Goal: Transaction & Acquisition: Download file/media

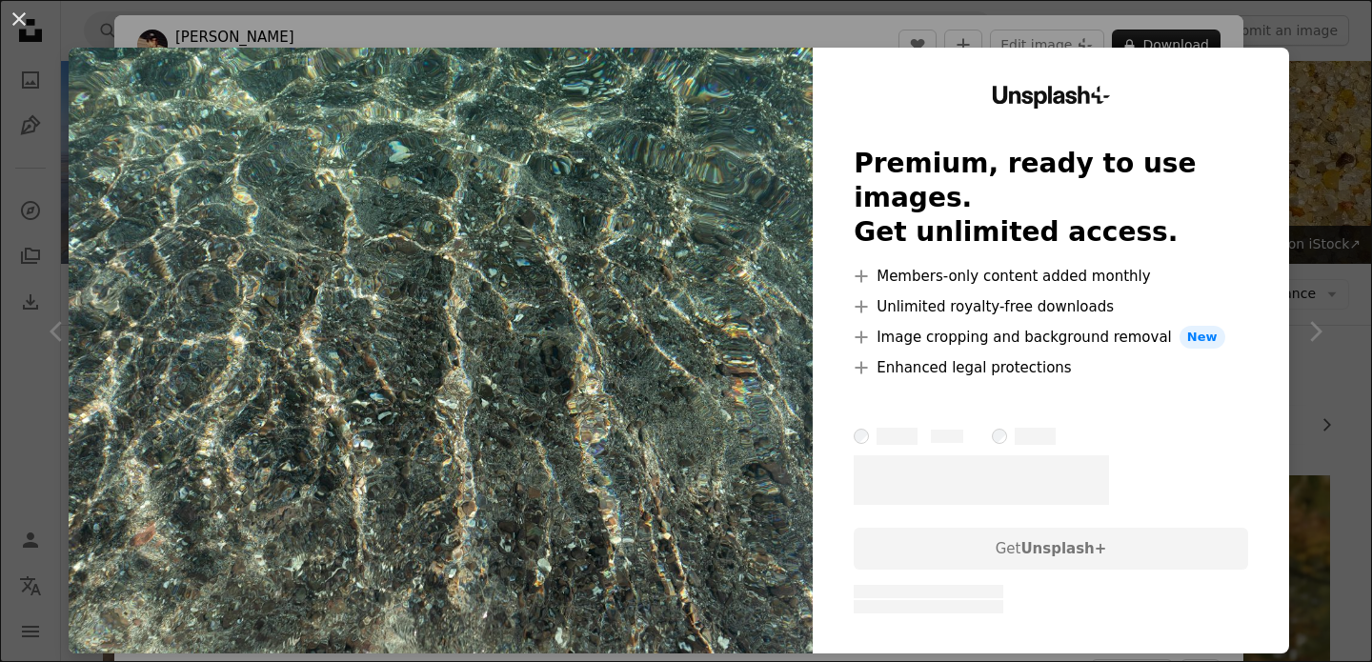
scroll to position [373, 0]
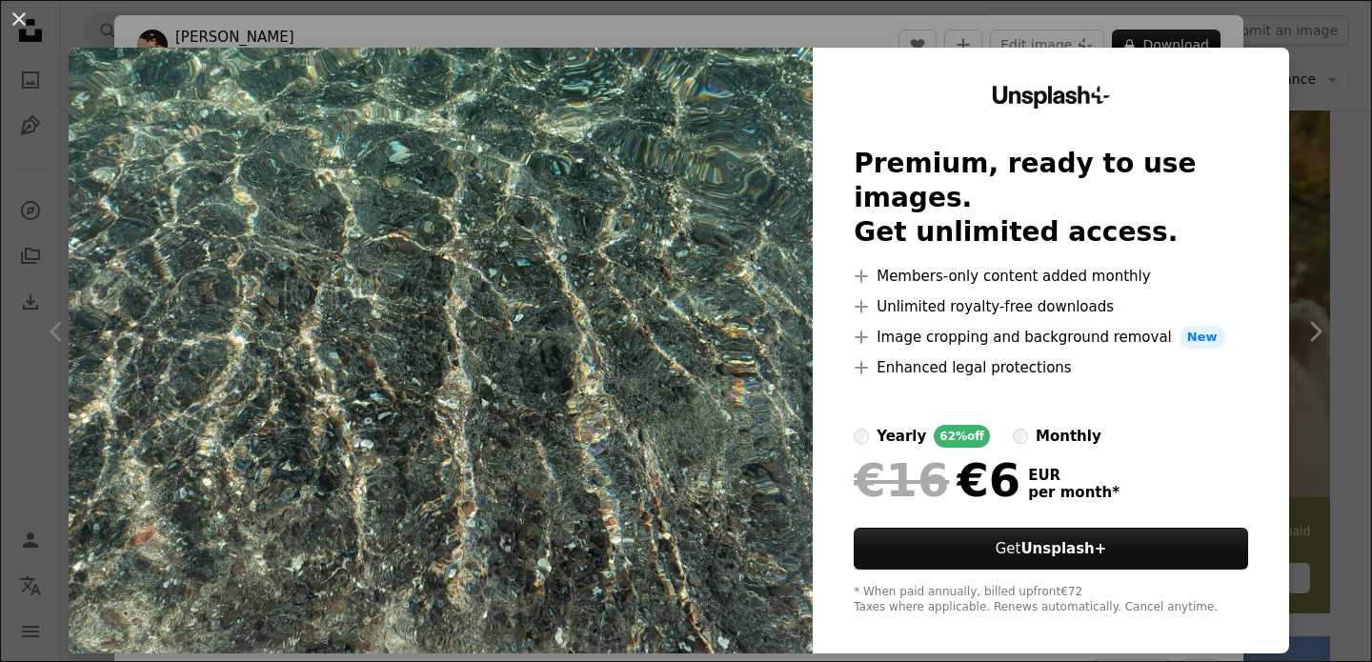
click at [1042, 425] on div "monthly" at bounding box center [1069, 436] width 66 height 23
click at [1296, 130] on div "An X shape Unsplash+ Premium, ready to use images. Get unlimited access. A plus…" at bounding box center [686, 331] width 1372 height 662
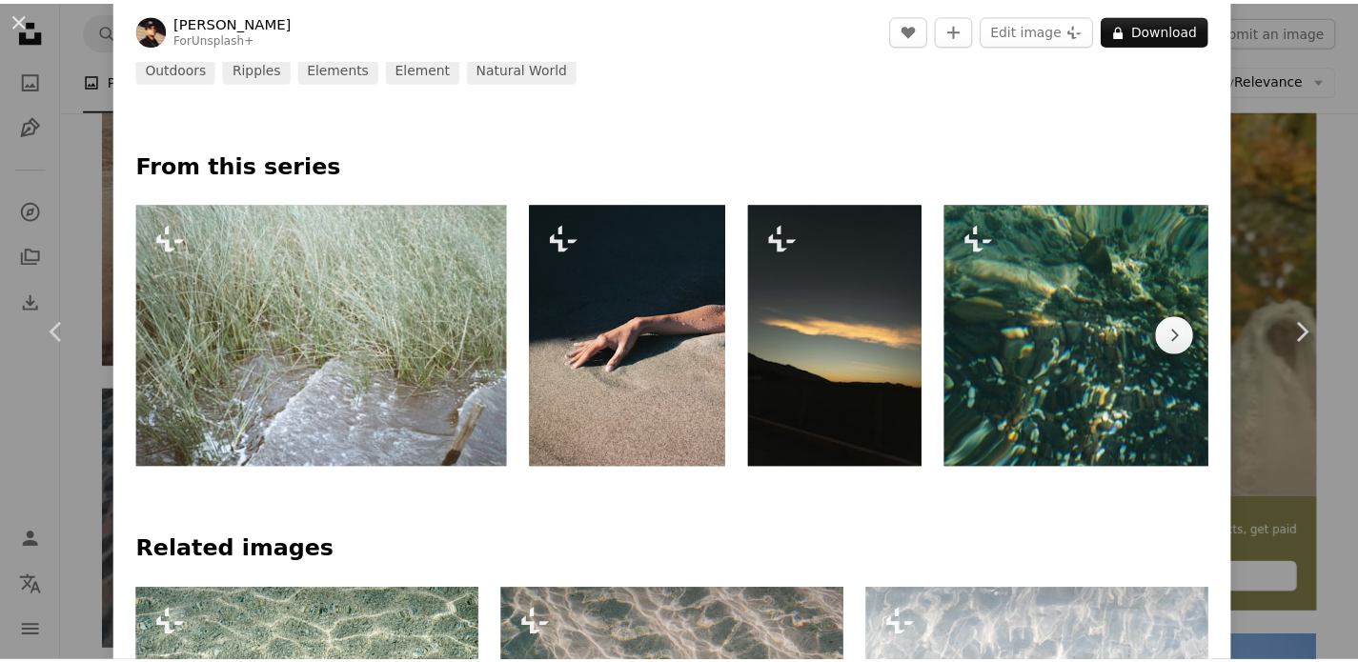
scroll to position [672, 0]
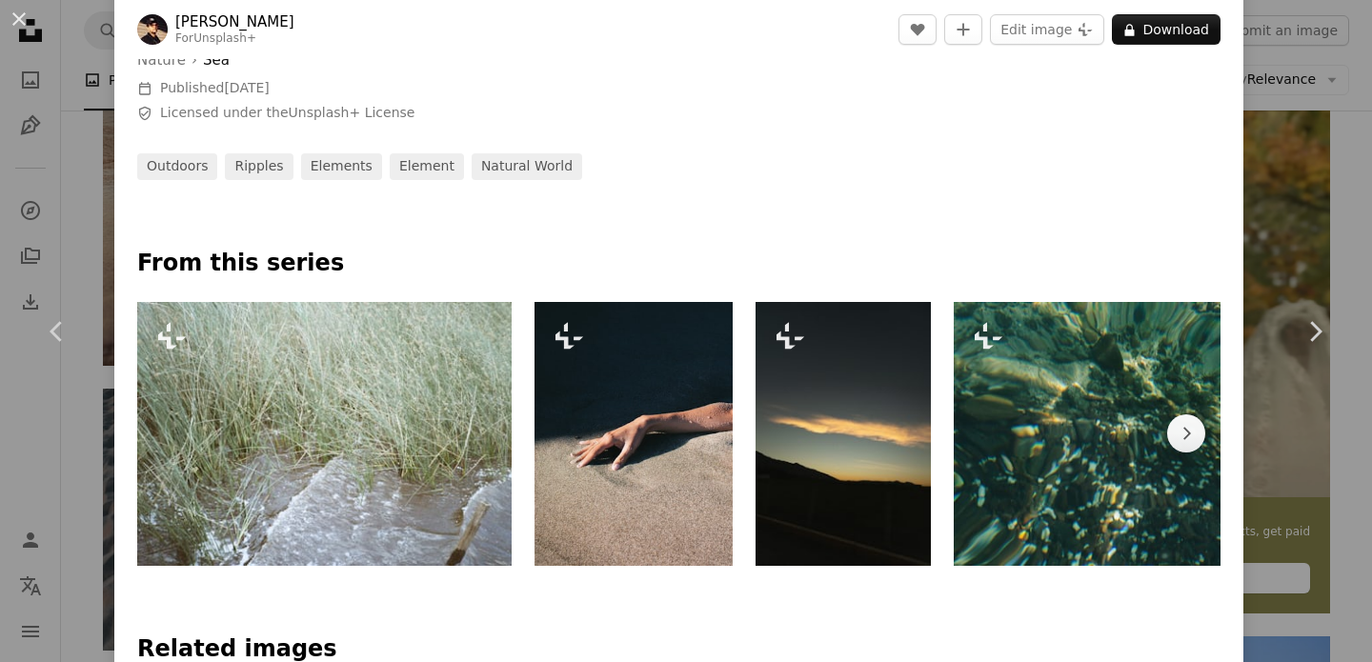
click at [1280, 49] on div "An X shape Chevron left Chevron right [PERSON_NAME] For Unsplash+ A heart A plu…" at bounding box center [686, 331] width 1372 height 662
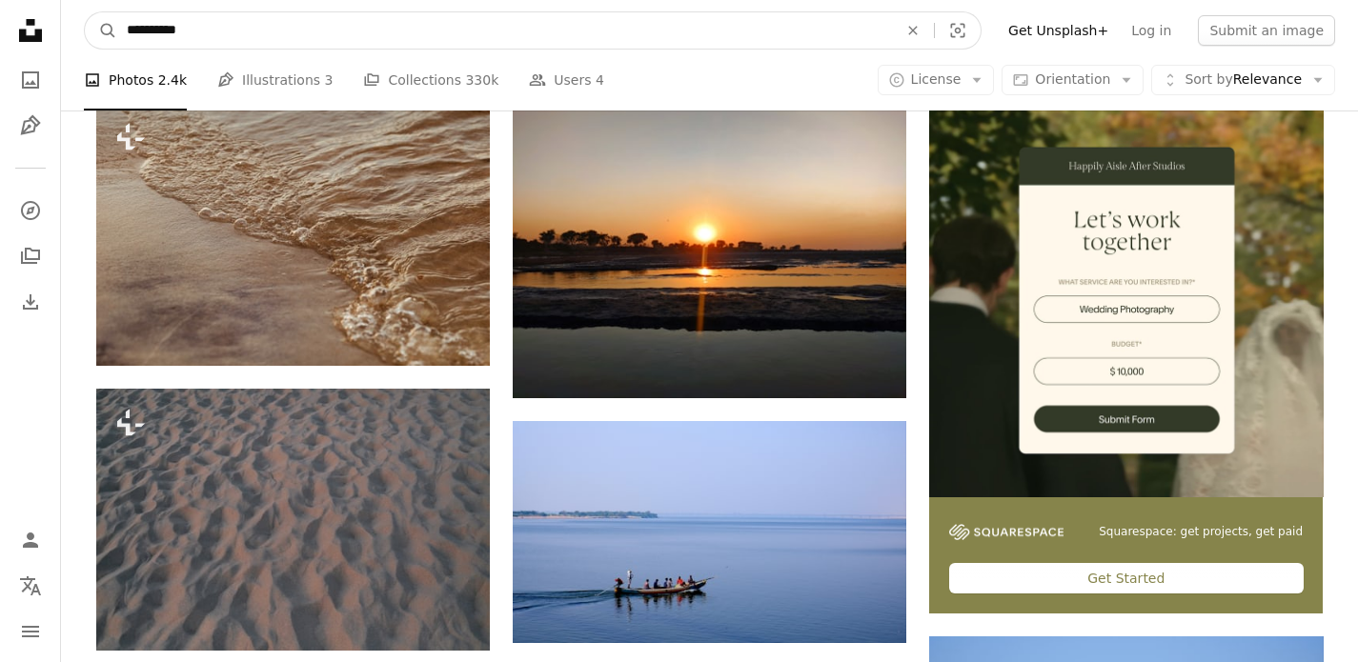
click at [455, 31] on input "**********" at bounding box center [504, 30] width 775 height 36
paste input "Find visuals sitewide"
type input "**********"
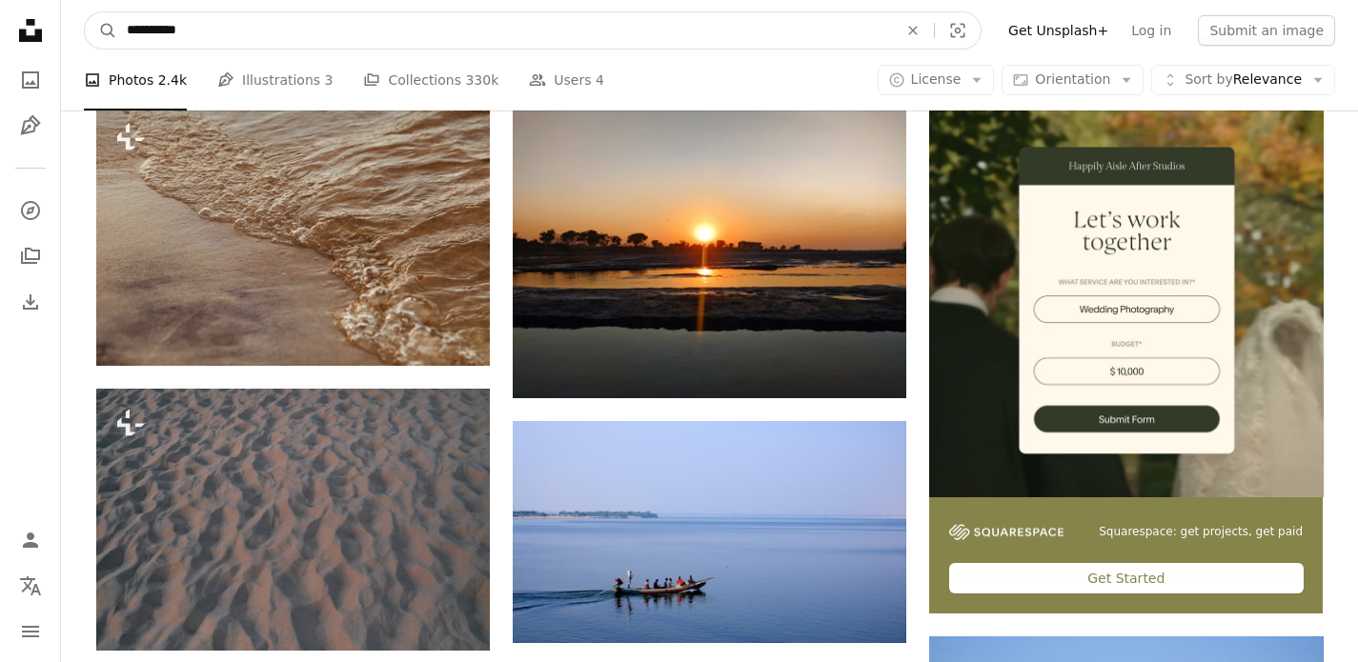
click button "A magnifying glass" at bounding box center [101, 30] width 32 height 36
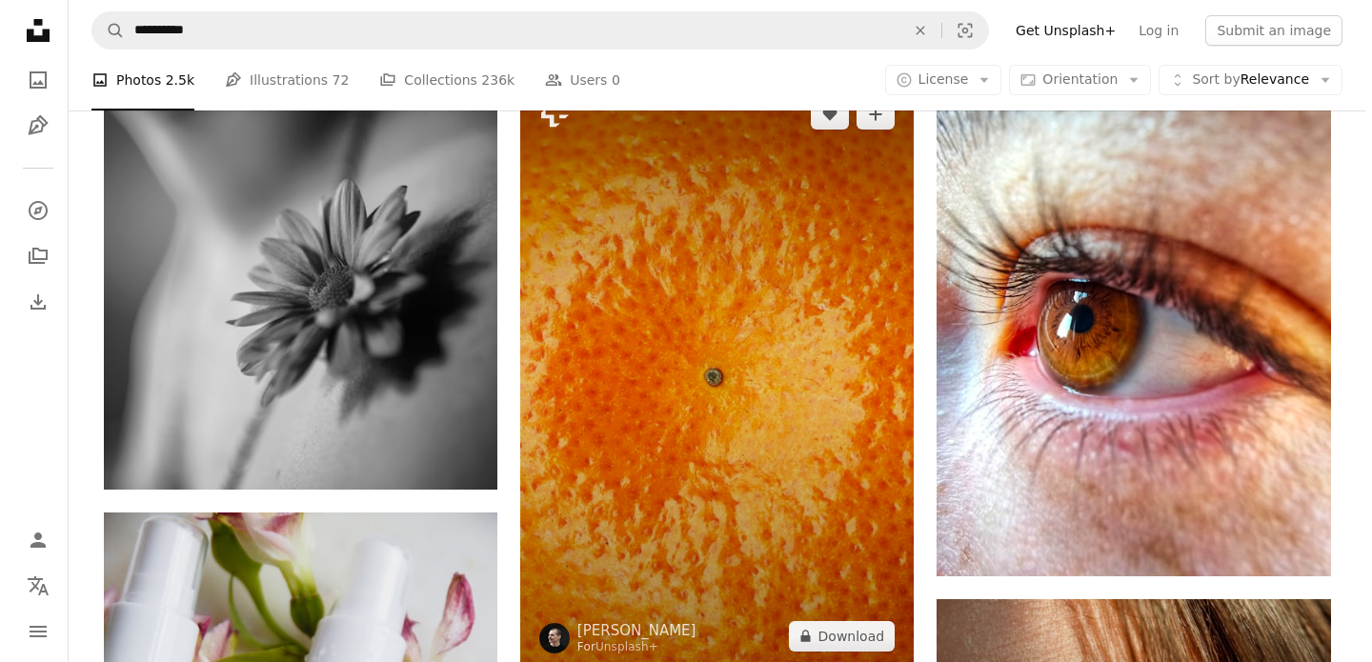
scroll to position [2509, 0]
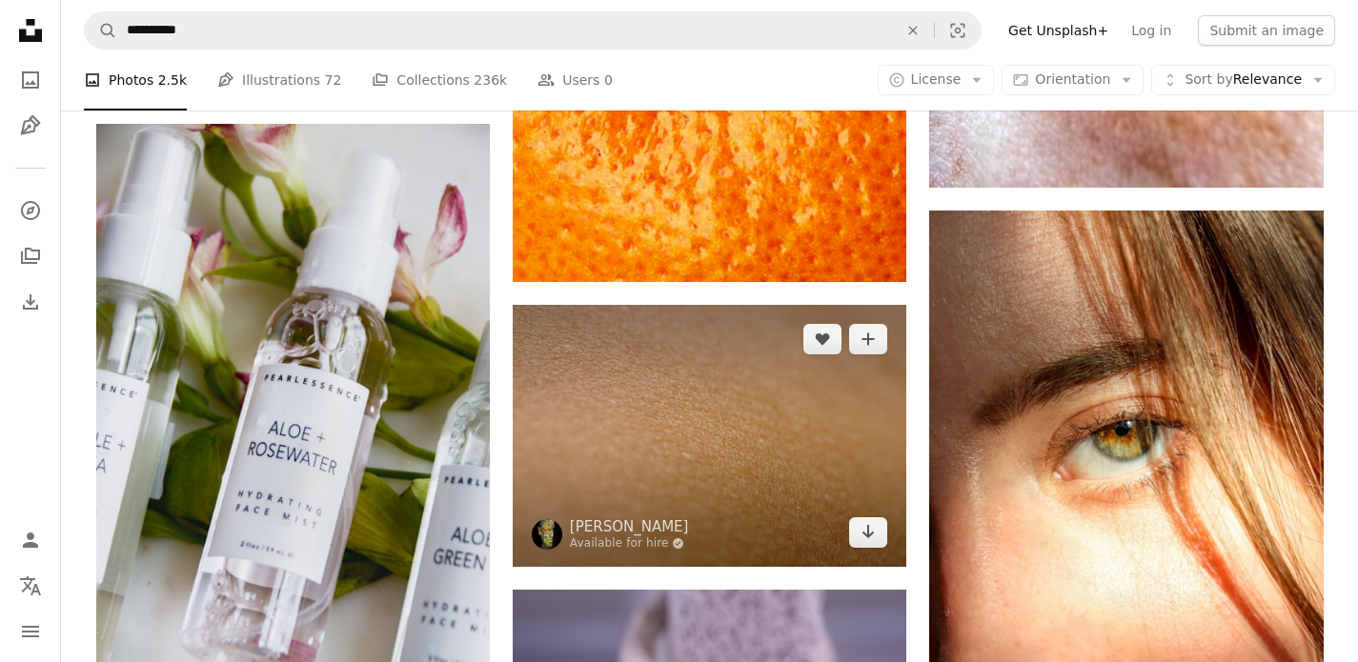
click at [742, 439] on img at bounding box center [709, 436] width 393 height 262
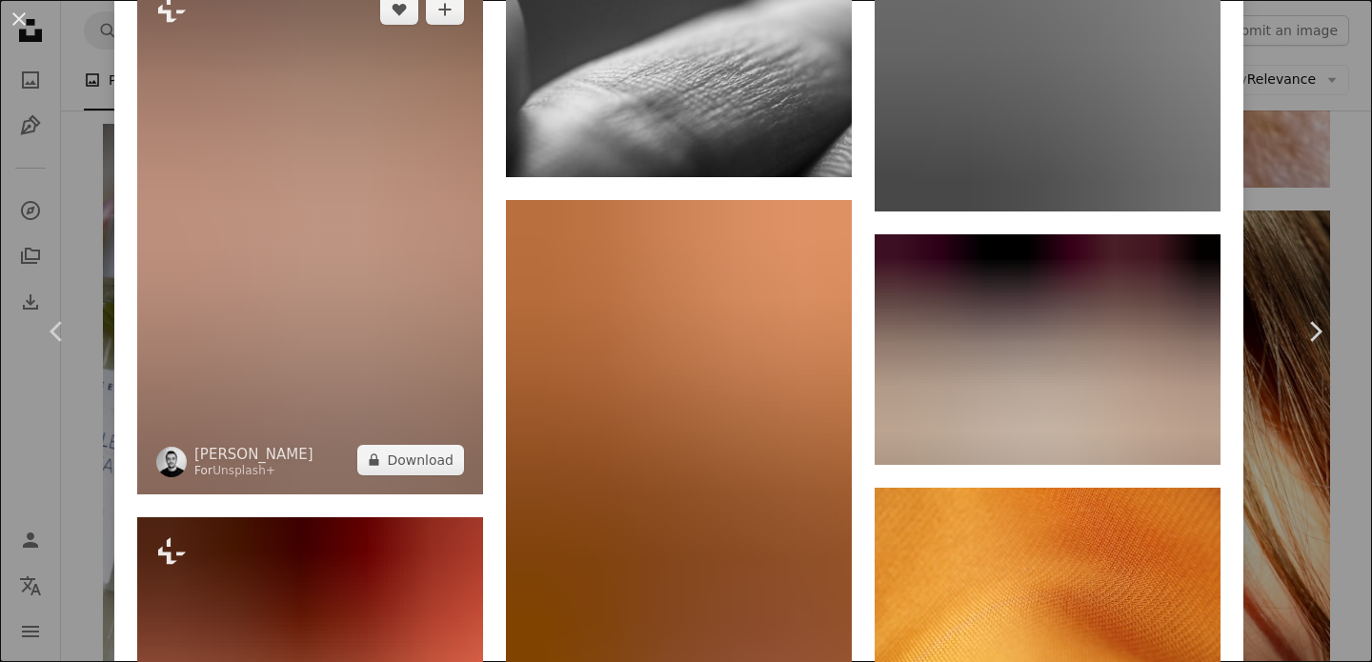
scroll to position [2084, 0]
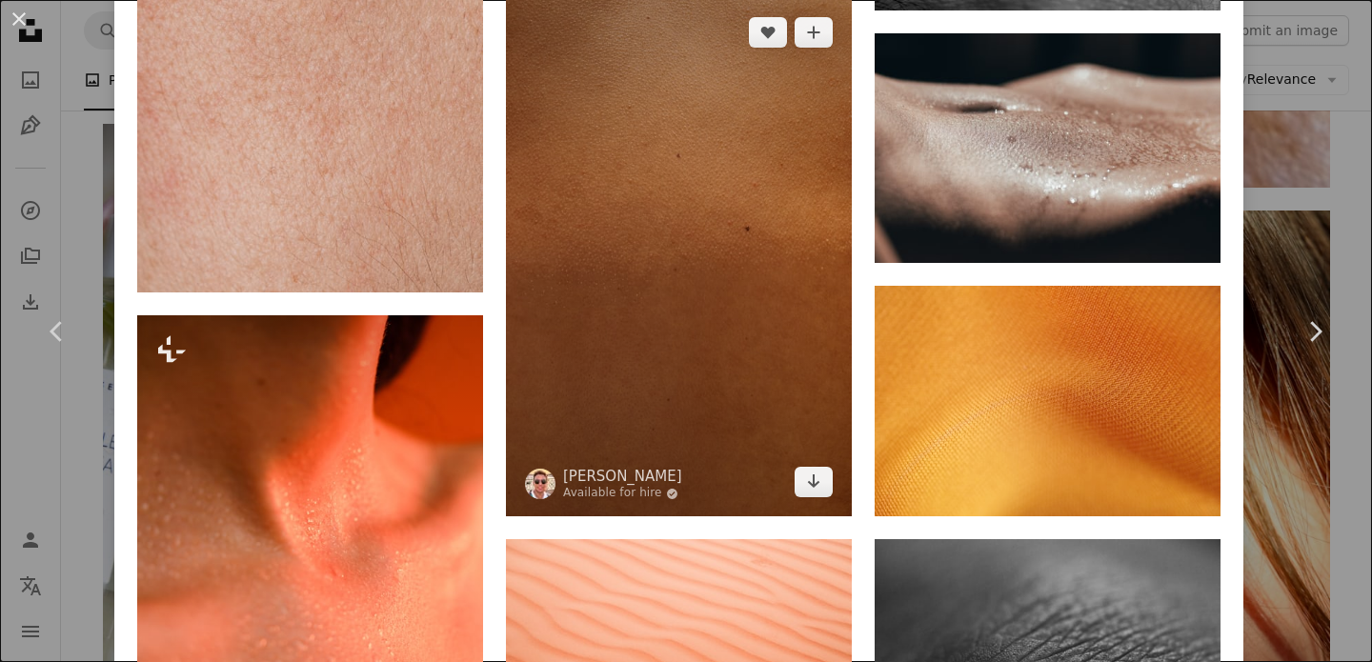
click at [813, 360] on img at bounding box center [679, 257] width 346 height 519
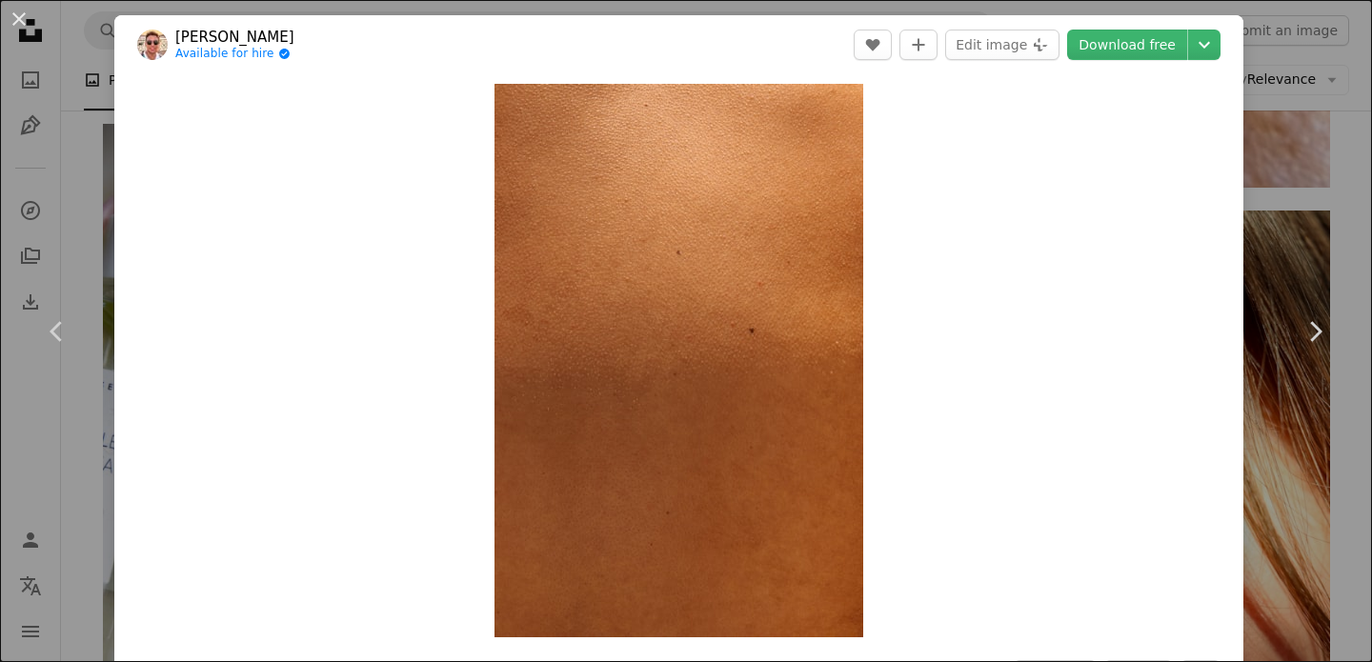
click at [870, 468] on div "Zoom in" at bounding box center [678, 360] width 1129 height 573
click at [1098, 50] on link "Download free" at bounding box center [1127, 45] width 120 height 30
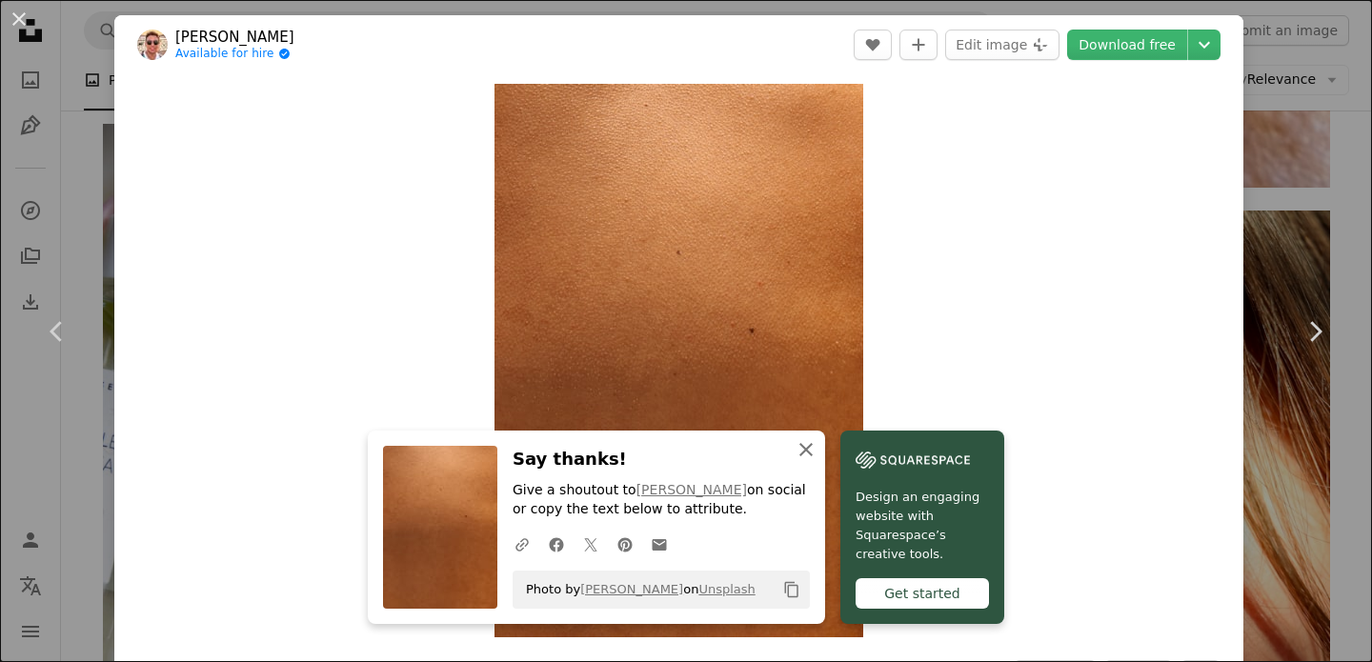
click at [802, 453] on icon "button" at bounding box center [805, 449] width 13 height 13
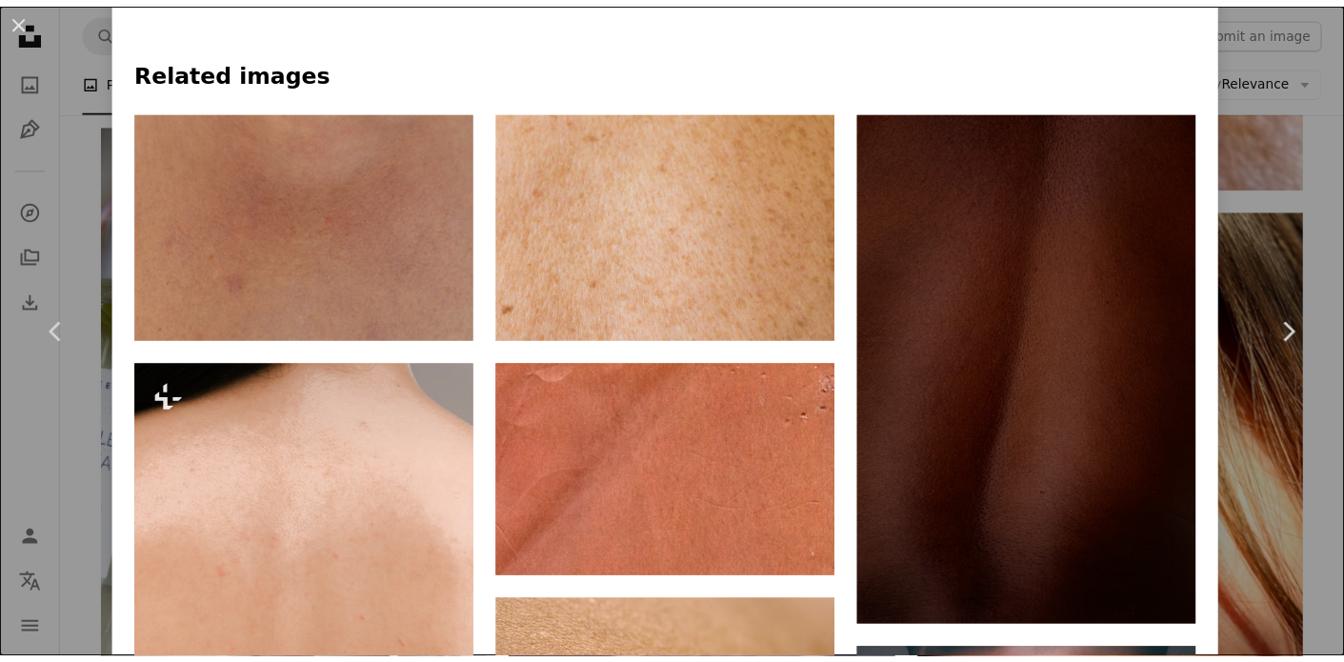
scroll to position [581, 0]
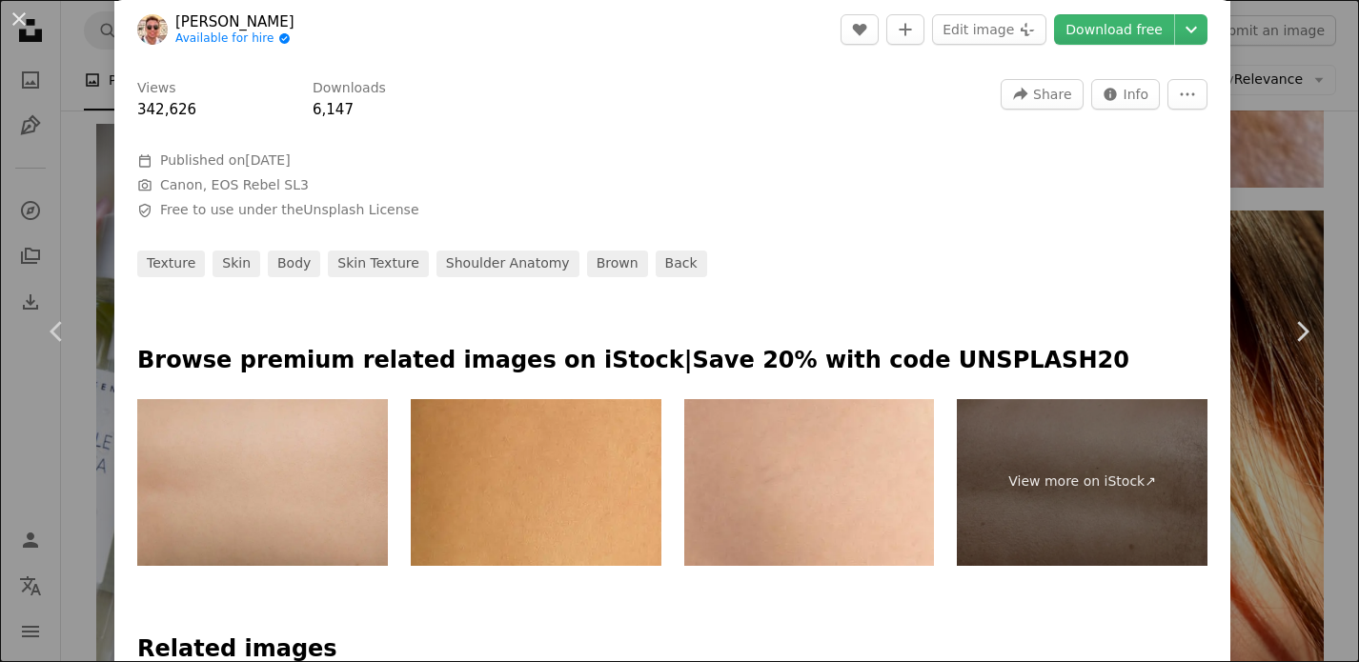
click at [1305, 70] on div "An X shape Chevron left Chevron right [PERSON_NAME] Available for hire A checkm…" at bounding box center [679, 331] width 1359 height 662
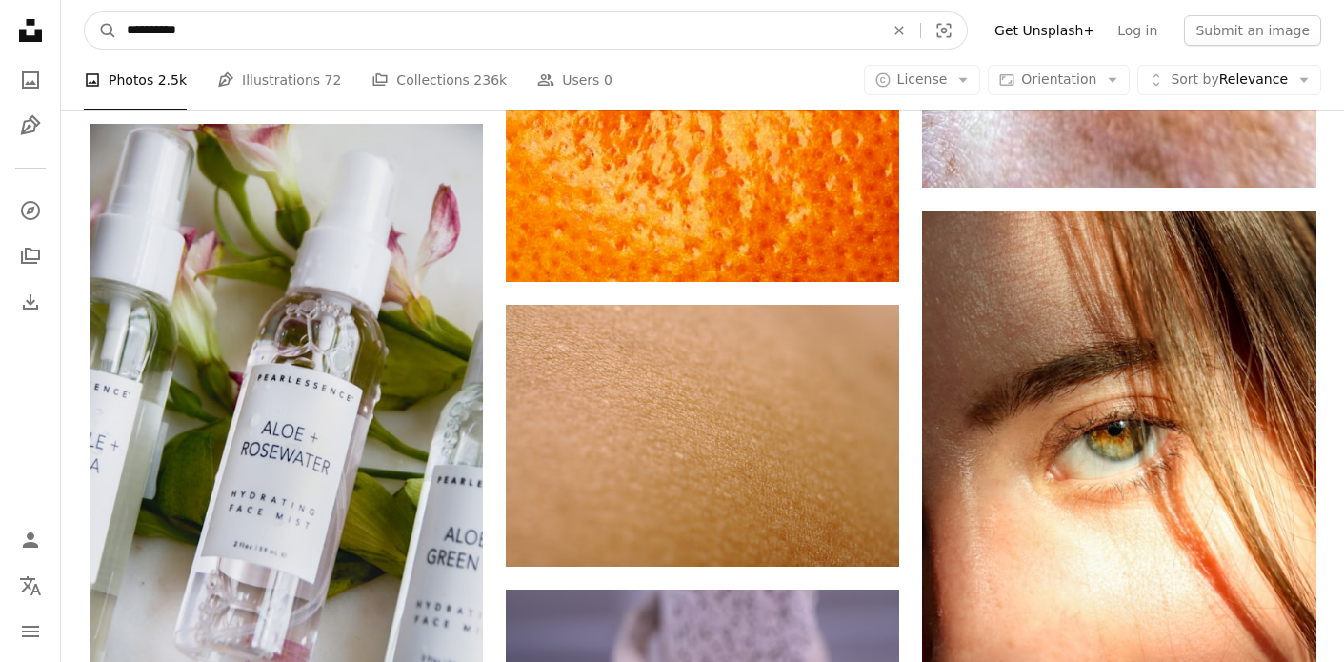
click at [383, 42] on input "**********" at bounding box center [497, 30] width 761 height 36
type input "**********"
click button "A magnifying glass" at bounding box center [101, 30] width 32 height 36
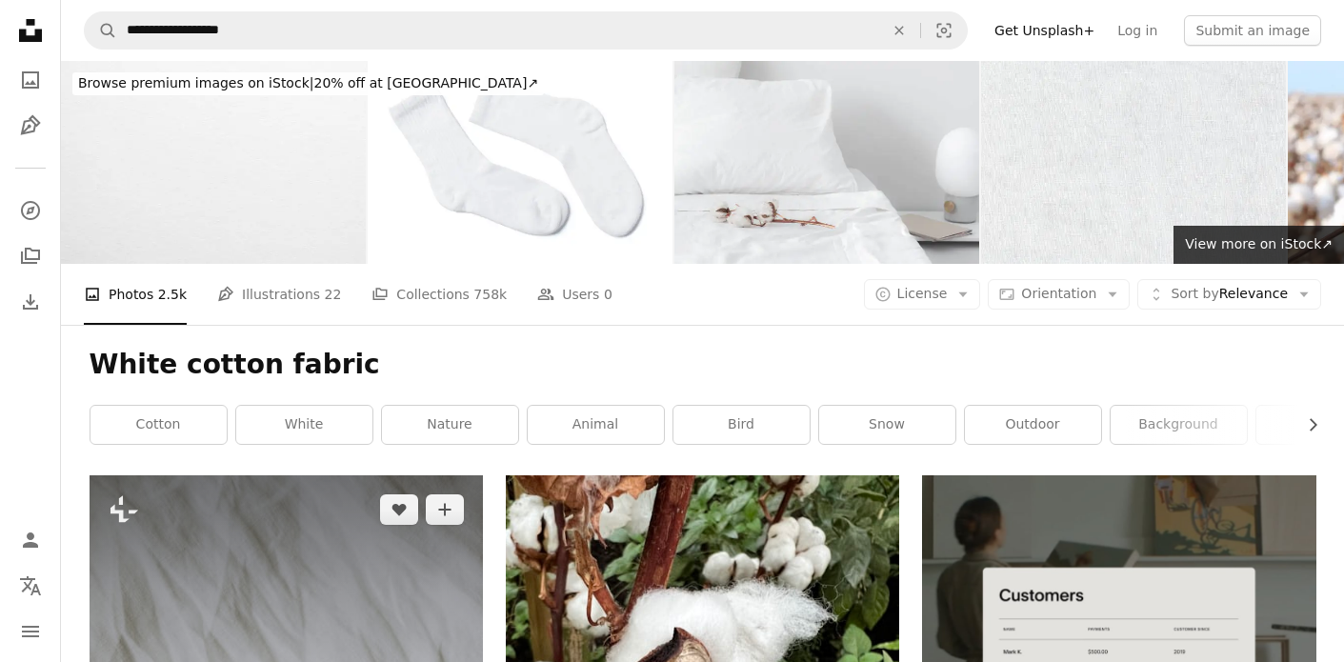
scroll to position [220, 0]
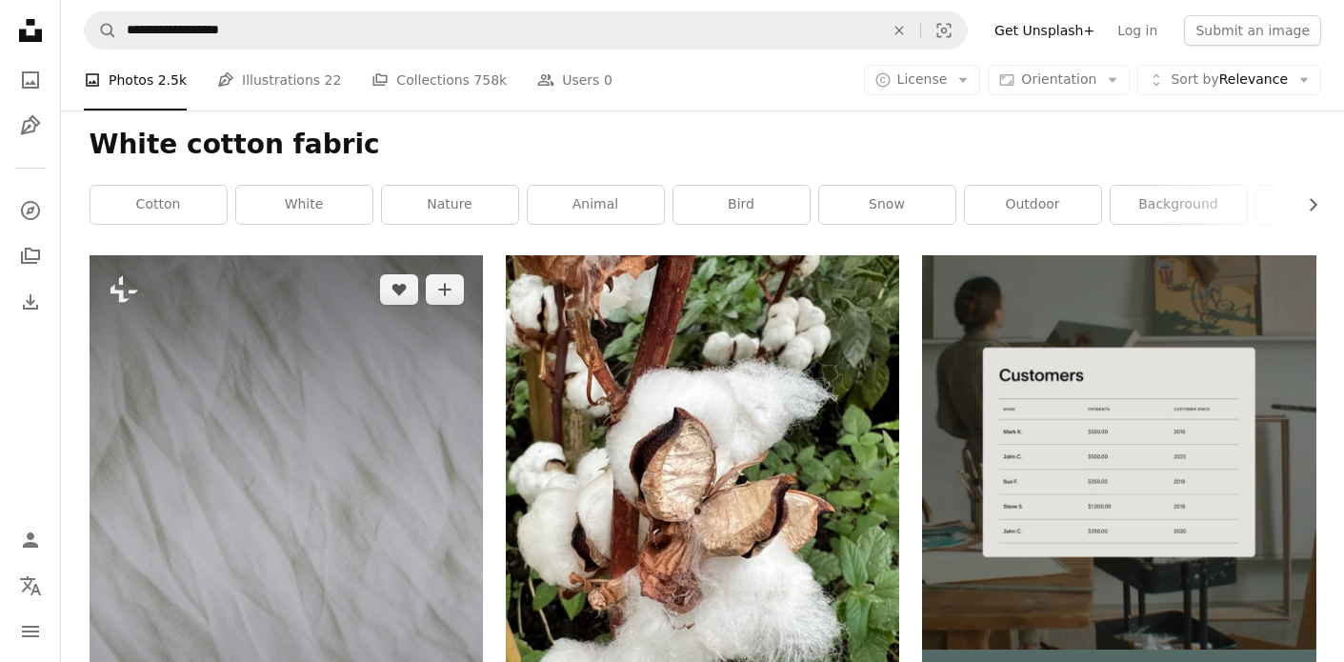
click at [429, 403] on img at bounding box center [286, 550] width 393 height 590
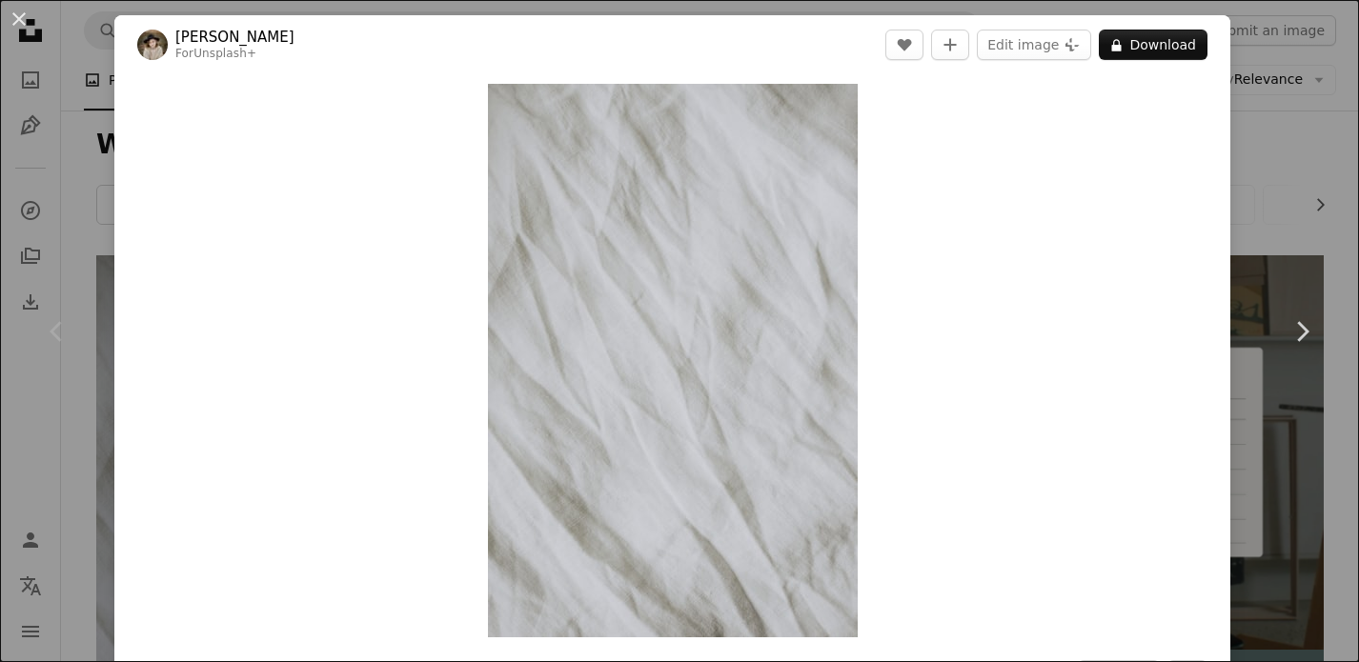
click at [1240, 129] on div "An X shape Chevron left Chevron right Kateryna Hliznitsova For Unsplash+ A hear…" at bounding box center [679, 331] width 1359 height 662
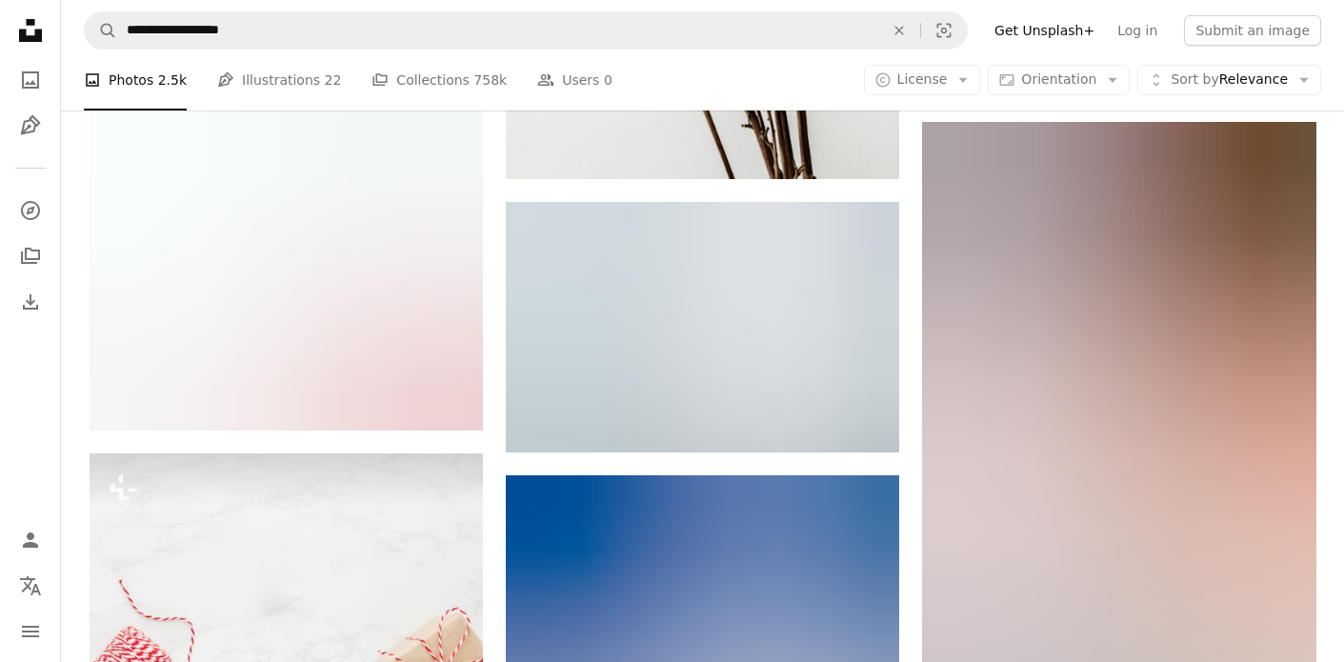
scroll to position [1923, 0]
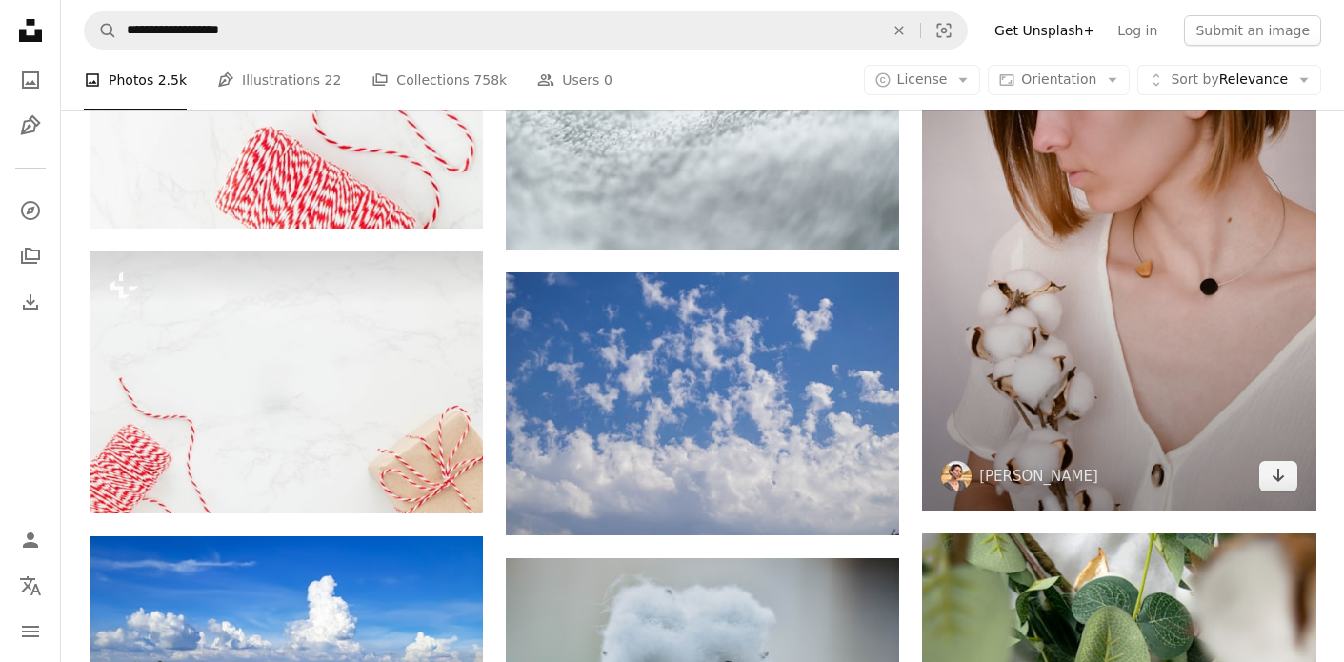
click at [1172, 385] on img at bounding box center [1118, 215] width 393 height 591
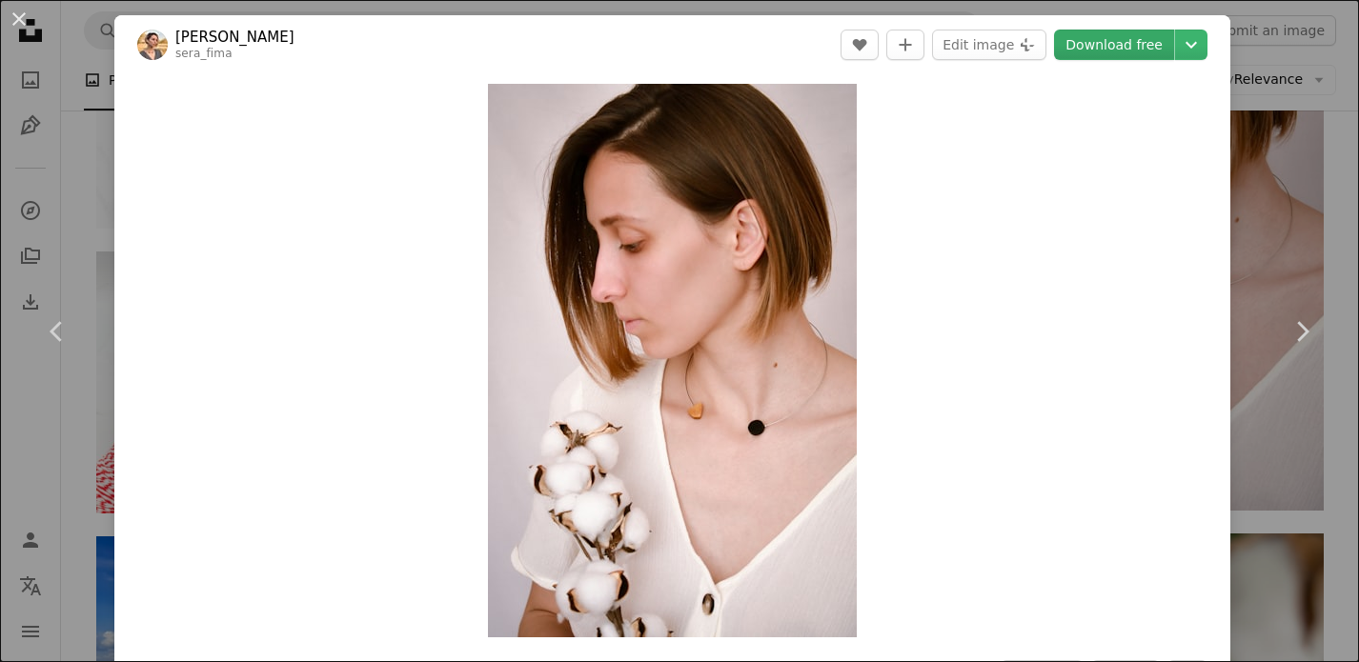
click at [1113, 41] on link "Download free" at bounding box center [1114, 45] width 120 height 30
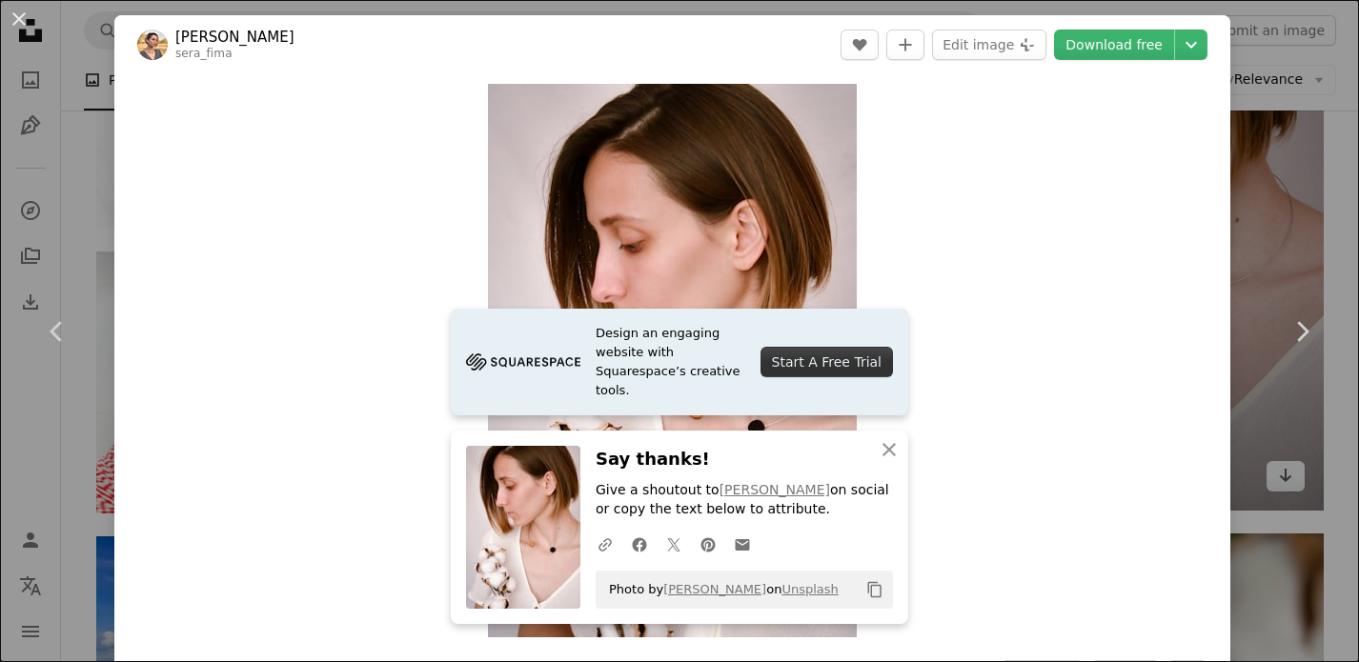
click at [1299, 130] on div "An X shape Chevron left Chevron right Design an engaging website with Squarespa…" at bounding box center [679, 331] width 1359 height 662
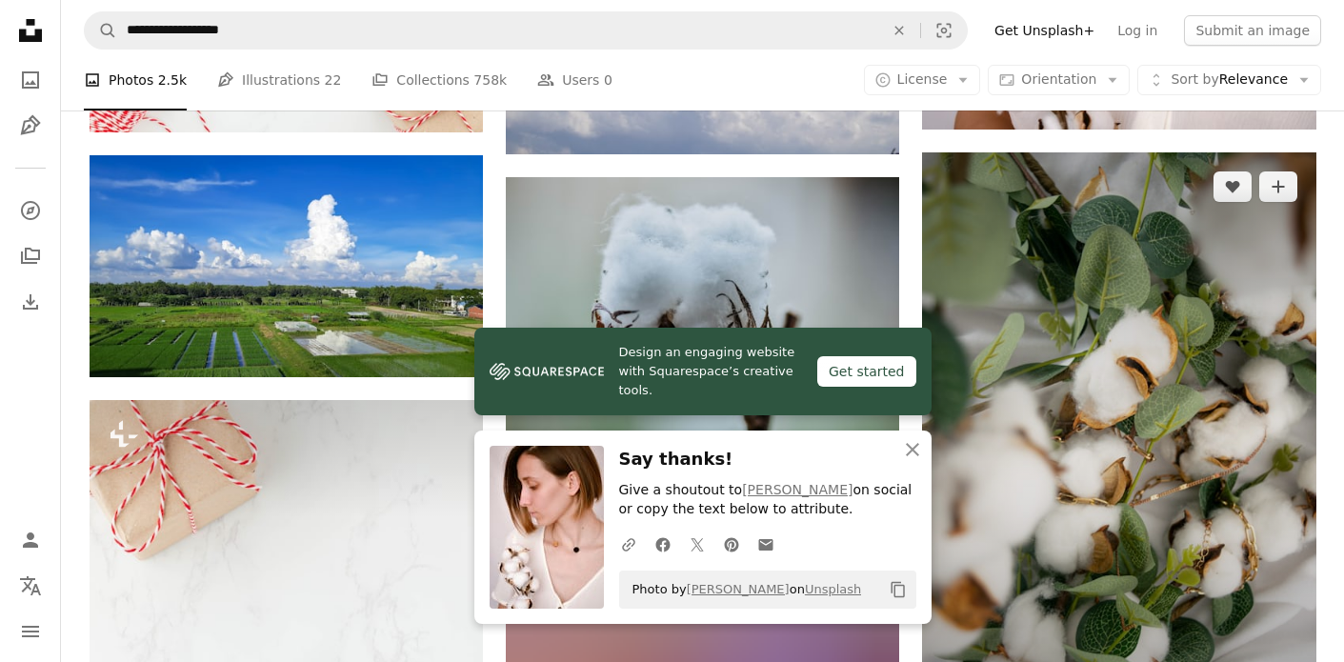
scroll to position [2695, 0]
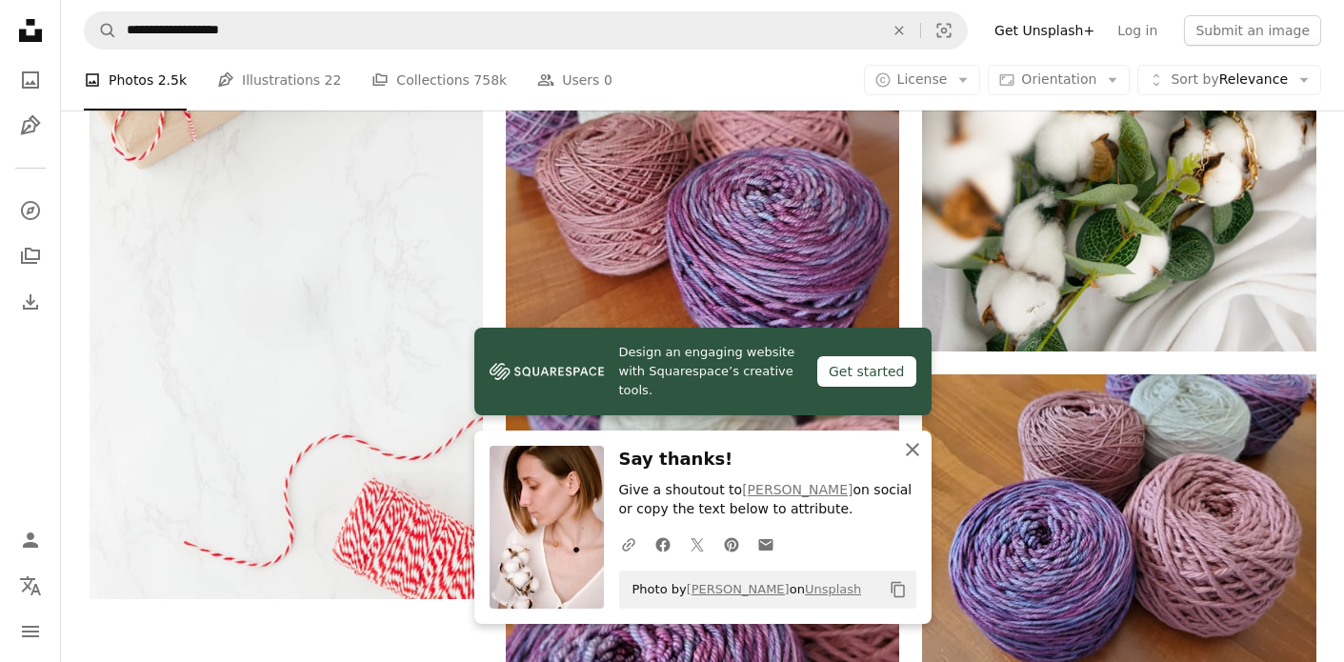
click at [921, 446] on icon "An X shape" at bounding box center [912, 449] width 23 height 23
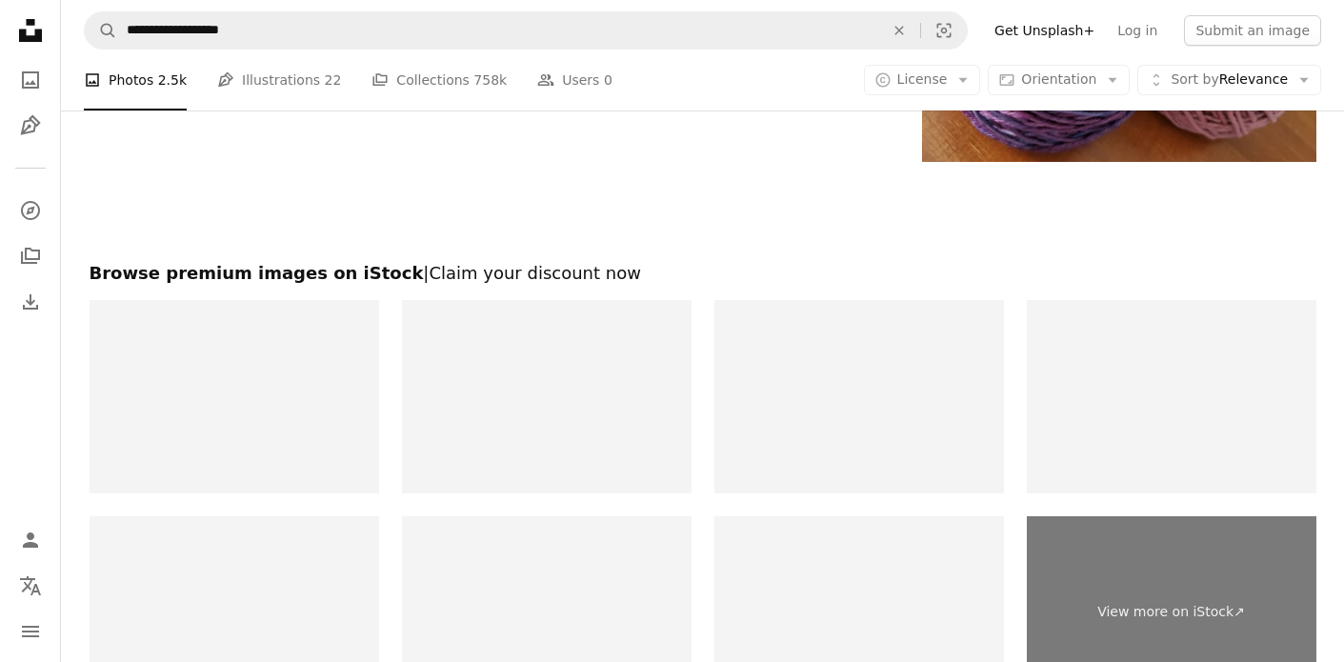
scroll to position [3924, 0]
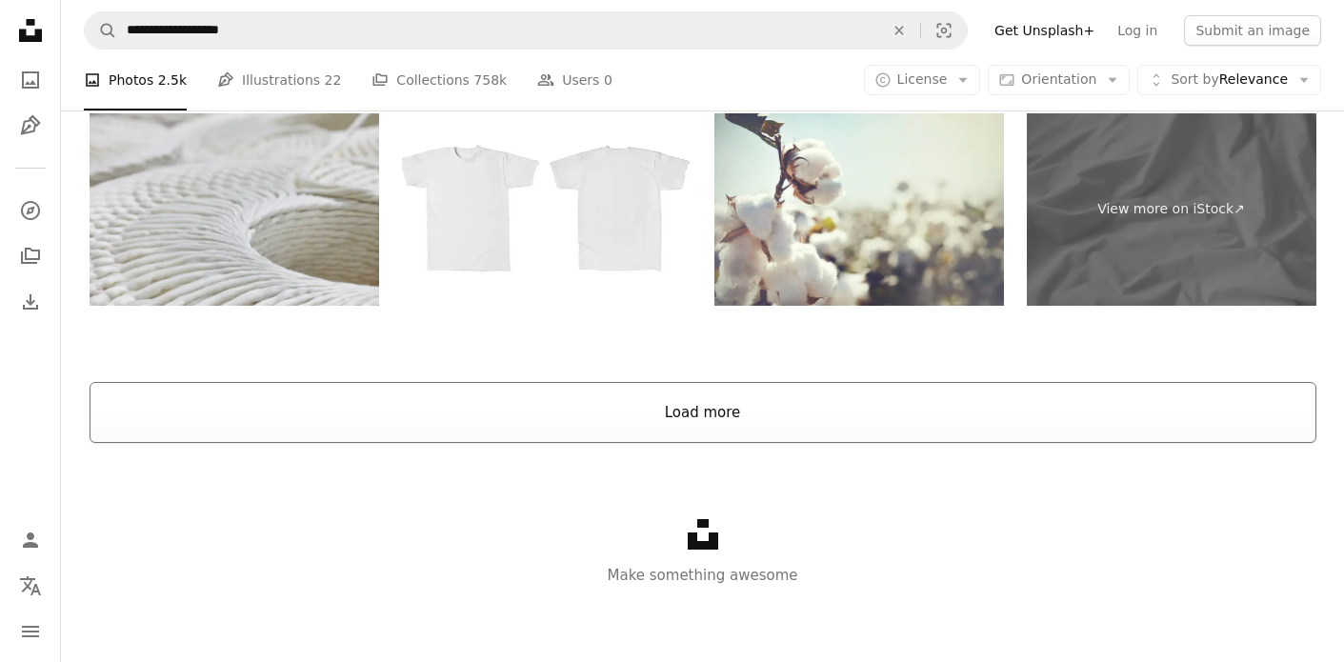
click at [684, 421] on button "Load more" at bounding box center [703, 412] width 1227 height 61
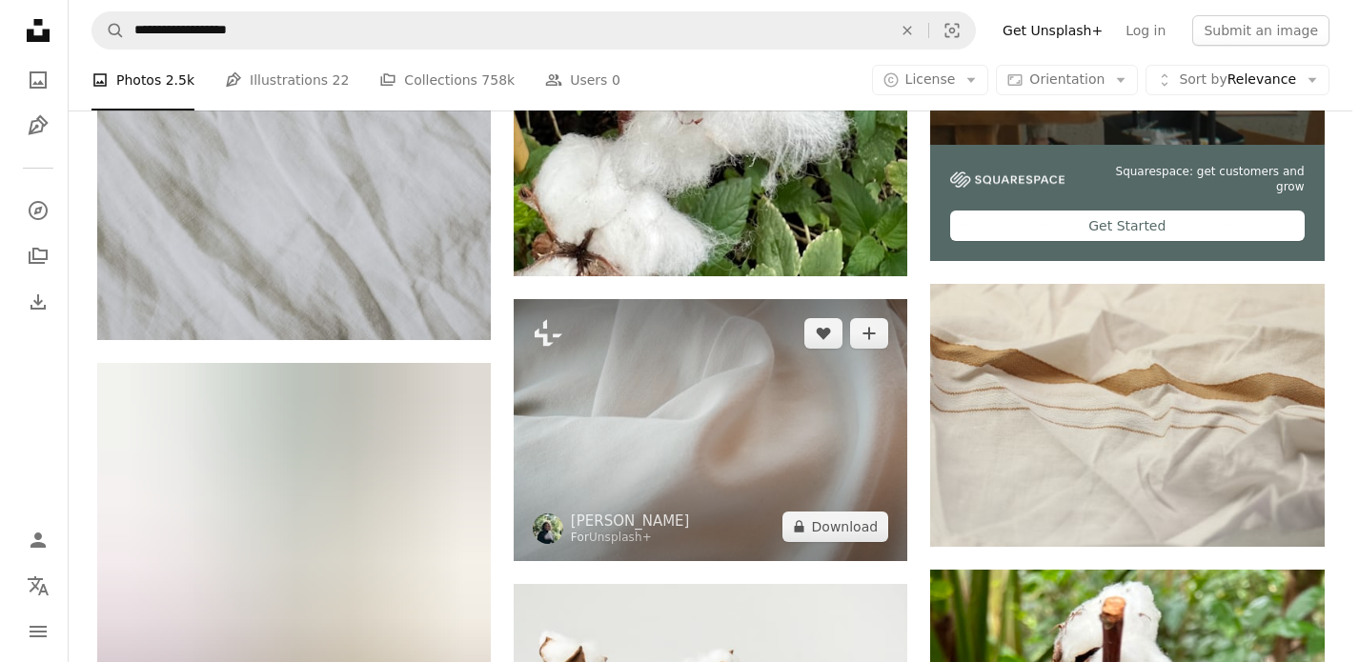
scroll to position [823, 0]
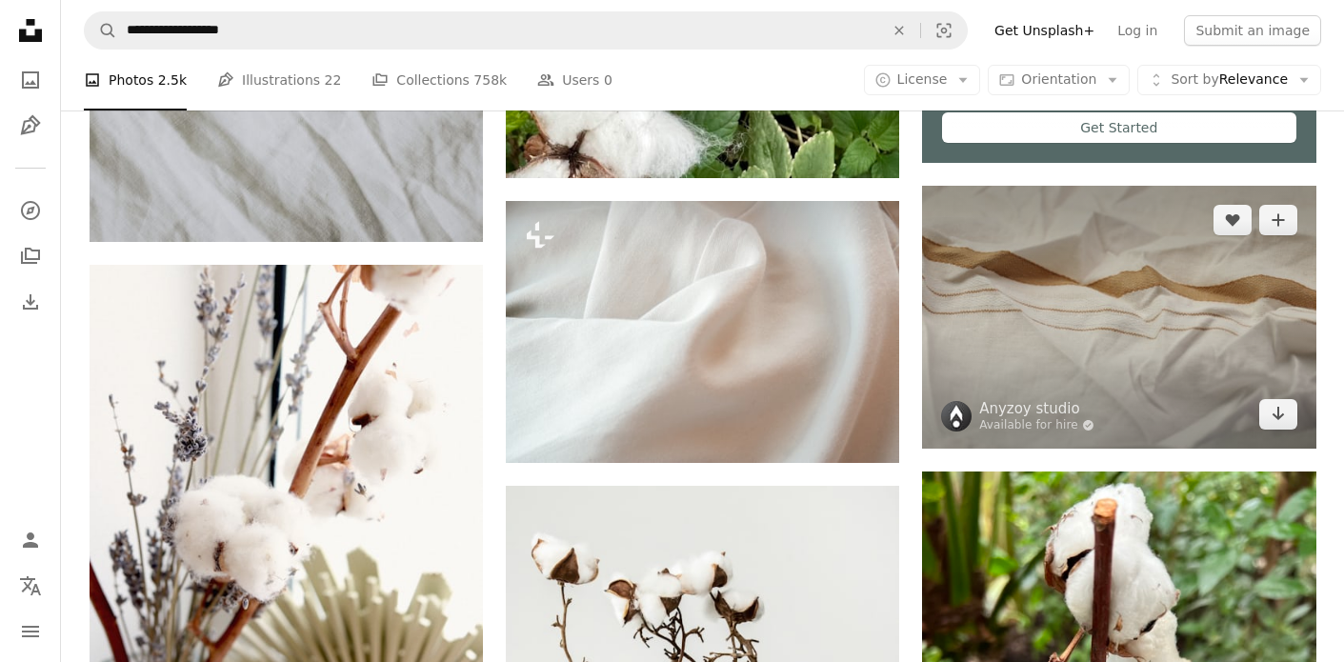
click at [1128, 333] on img at bounding box center [1118, 317] width 393 height 262
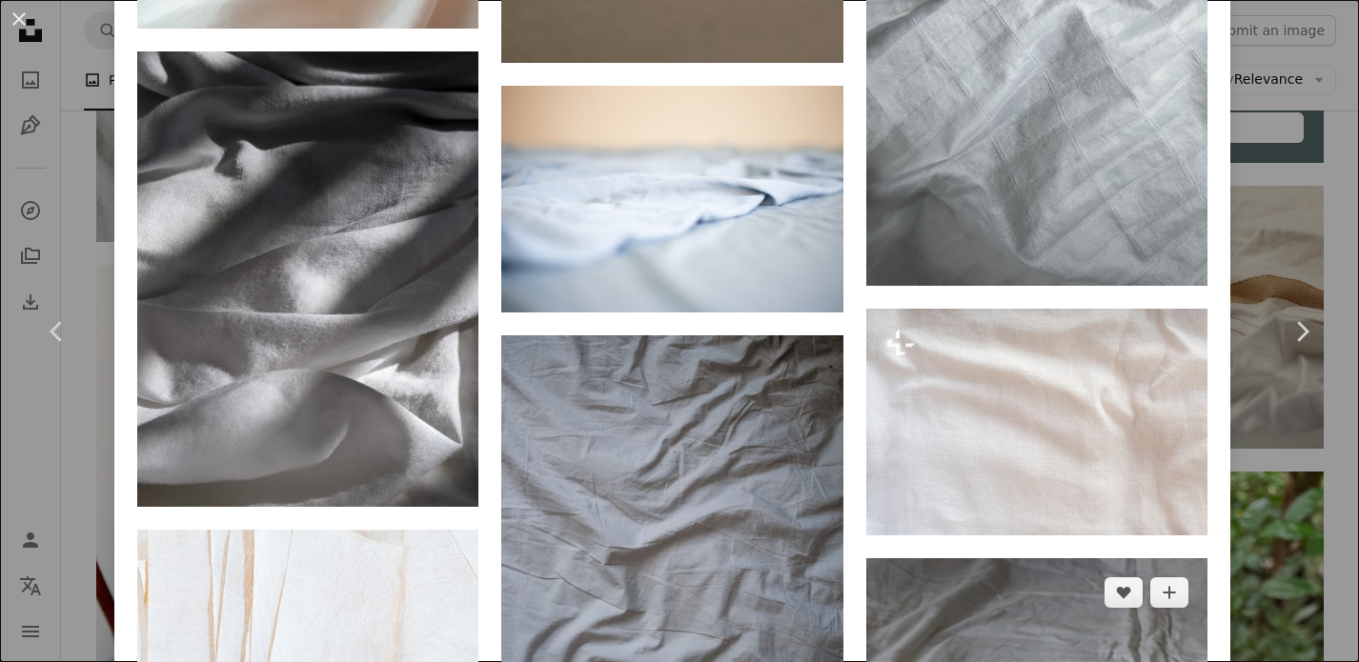
scroll to position [2047, 0]
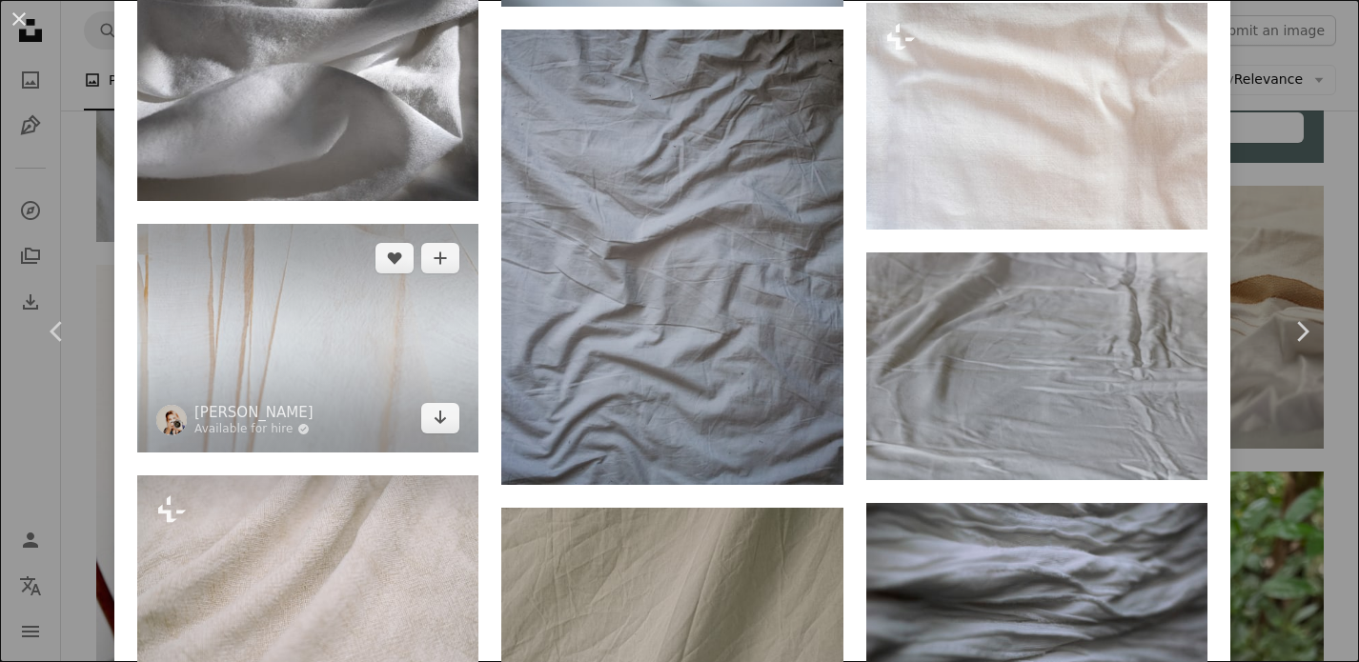
click at [277, 350] on img at bounding box center [307, 338] width 341 height 228
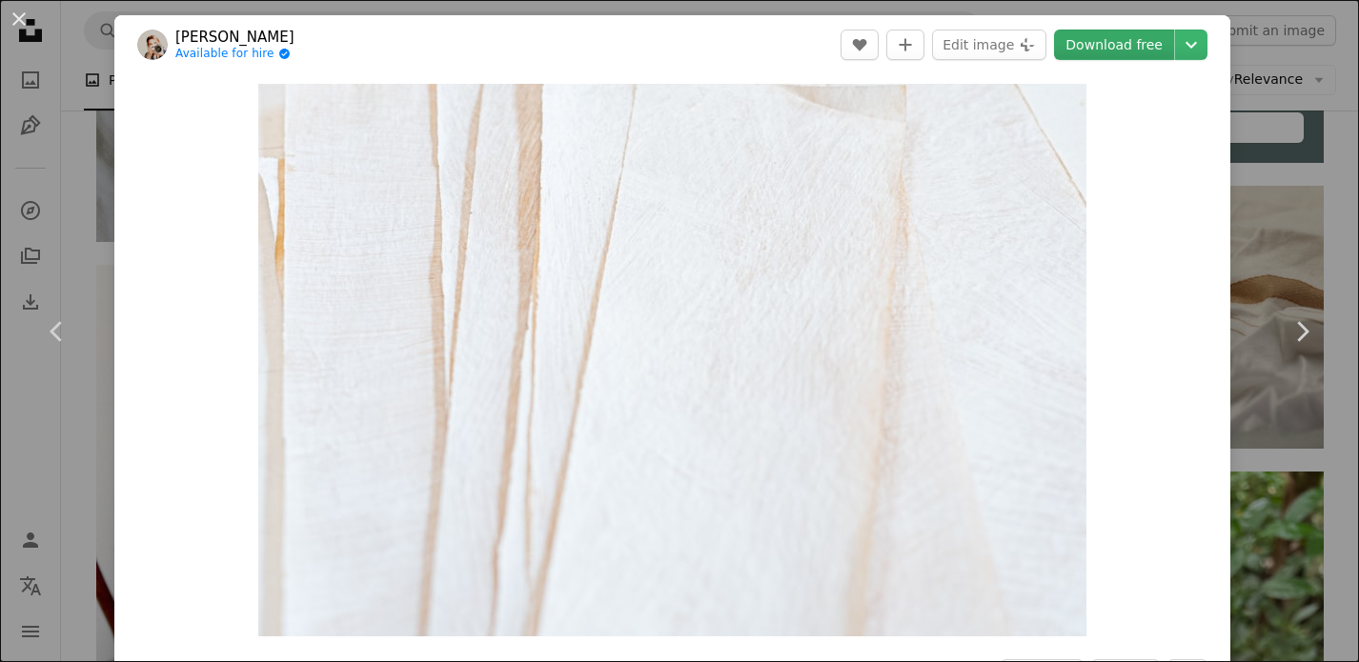
click at [1121, 33] on link "Download free" at bounding box center [1114, 45] width 120 height 30
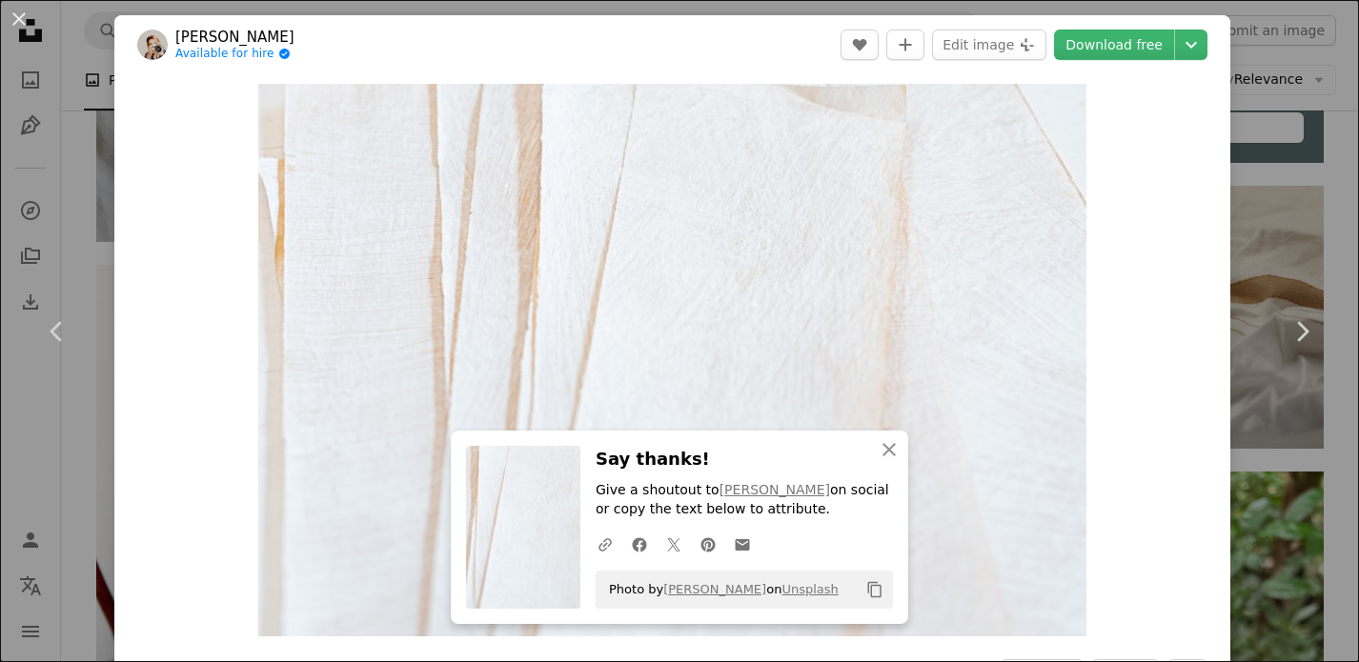
click at [1307, 110] on div "An X shape Chevron left Chevron right An X shape Close Say thanks! Give a shout…" at bounding box center [679, 331] width 1359 height 662
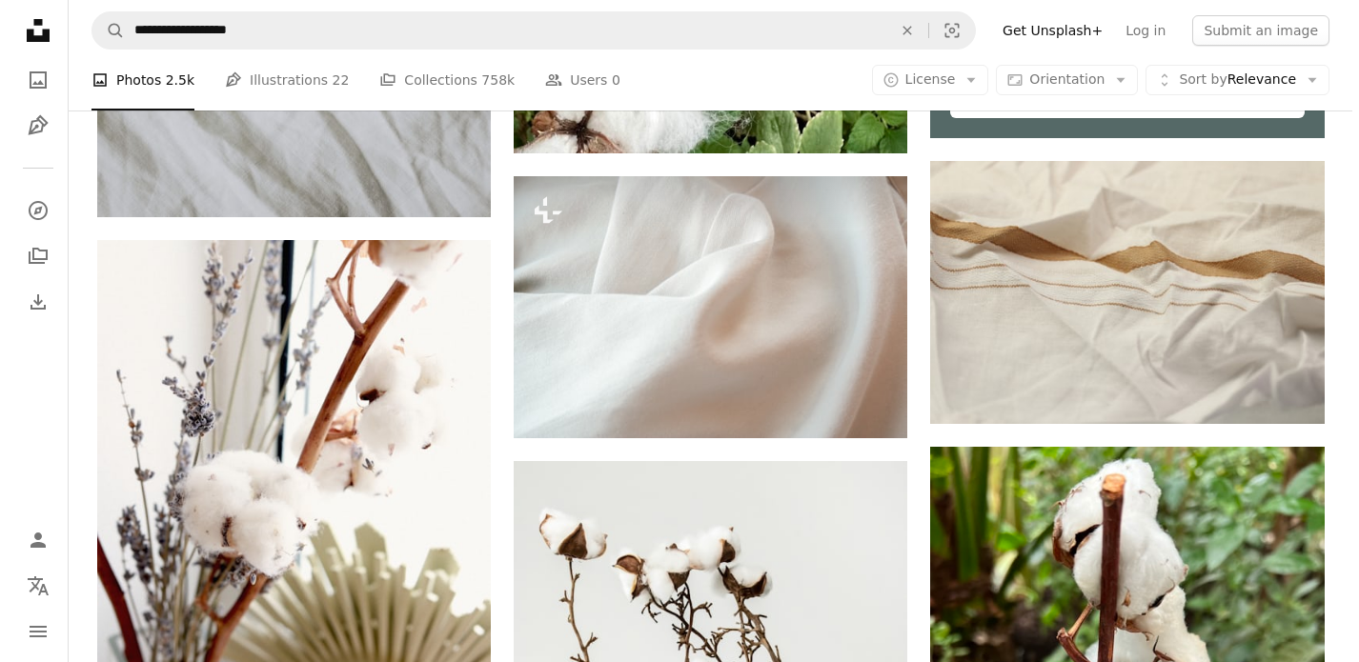
scroll to position [572, 0]
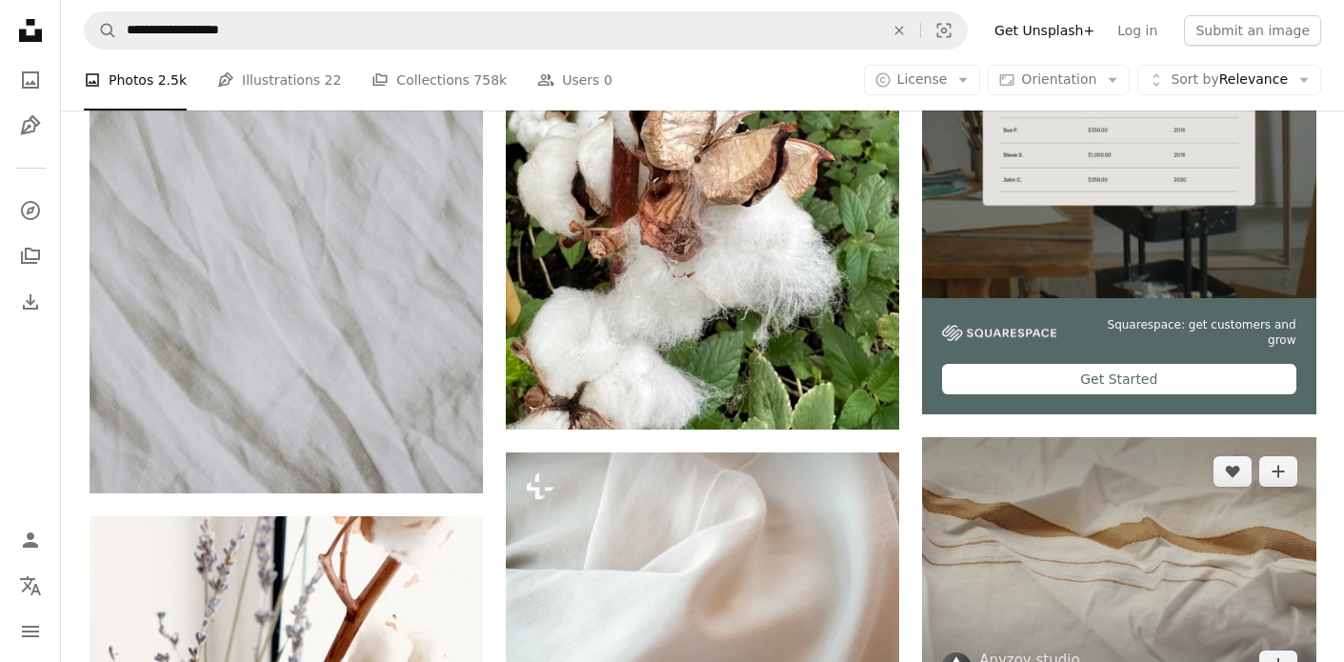
click at [1071, 535] on img at bounding box center [1118, 568] width 393 height 262
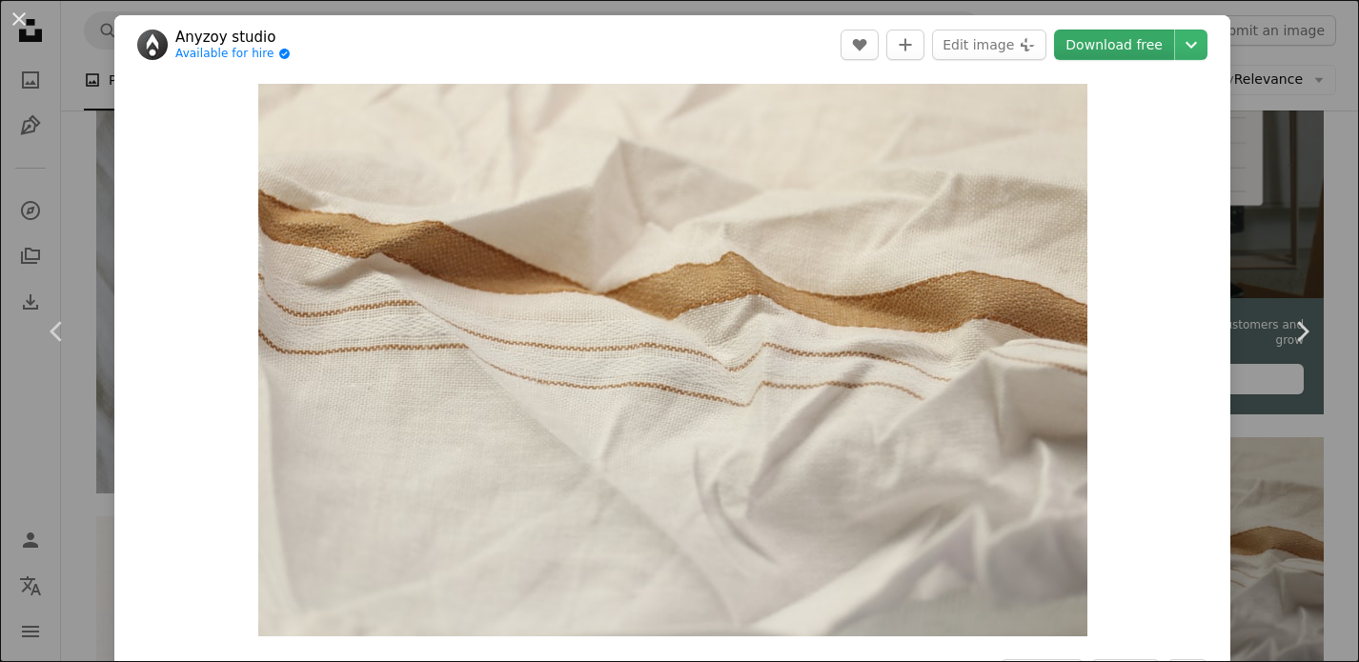
click at [1139, 50] on link "Download free" at bounding box center [1114, 45] width 120 height 30
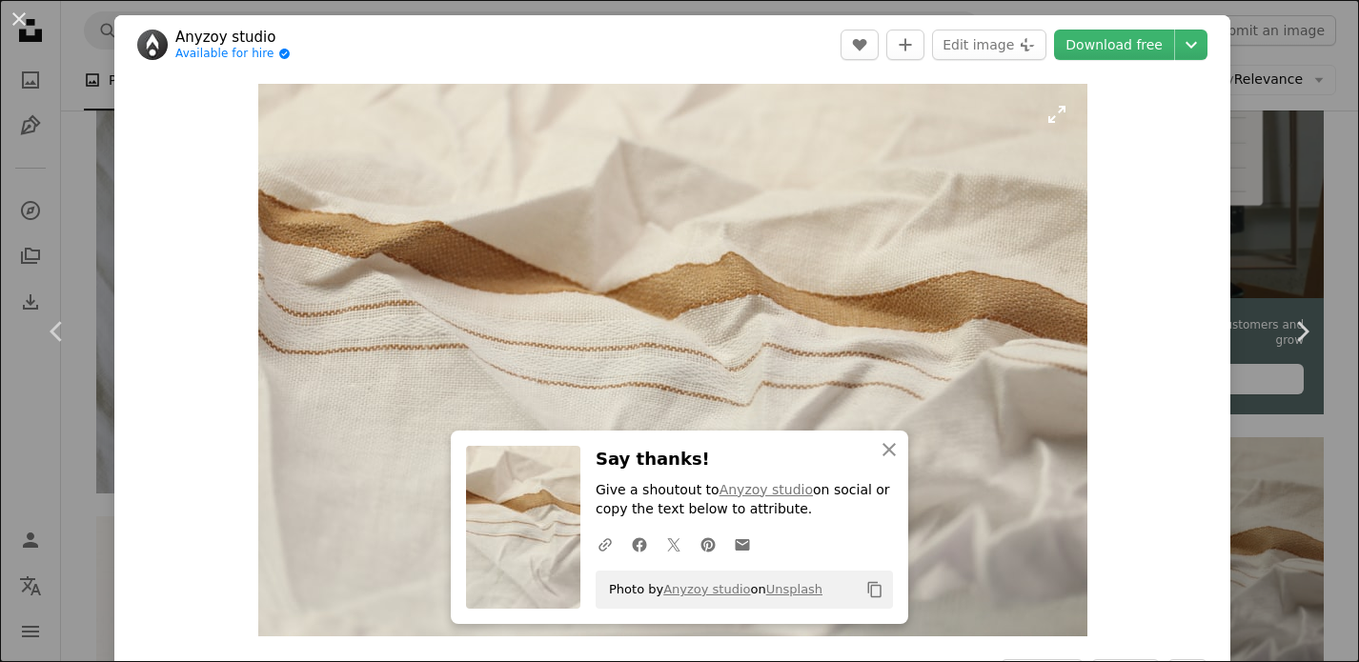
scroll to position [49, 0]
